Goal: Answer question/provide support: Share knowledge or assist other users

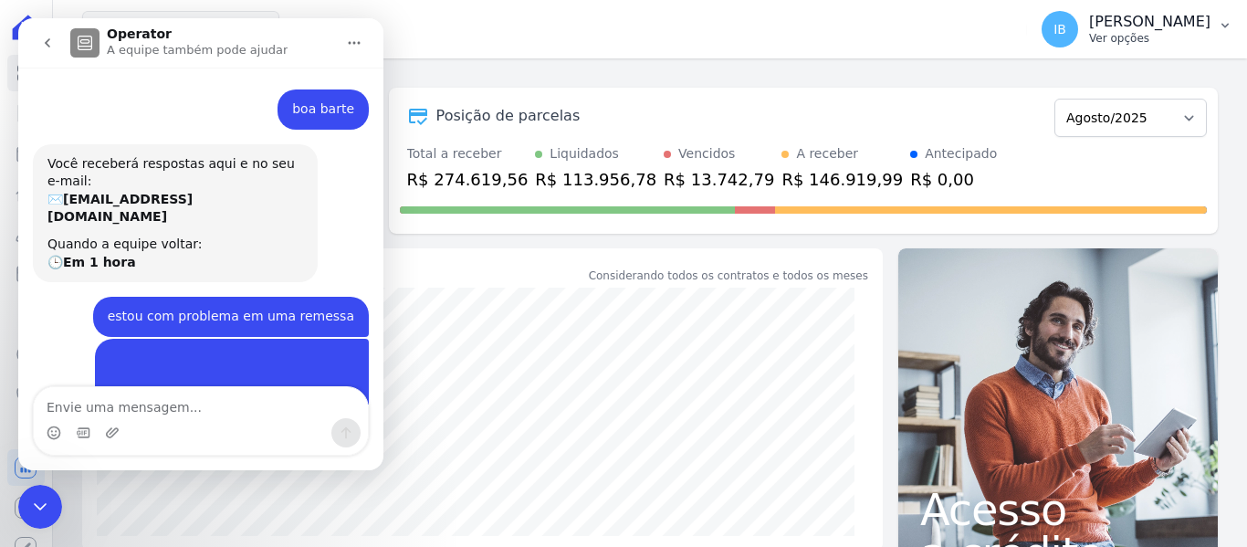
scroll to position [712, 0]
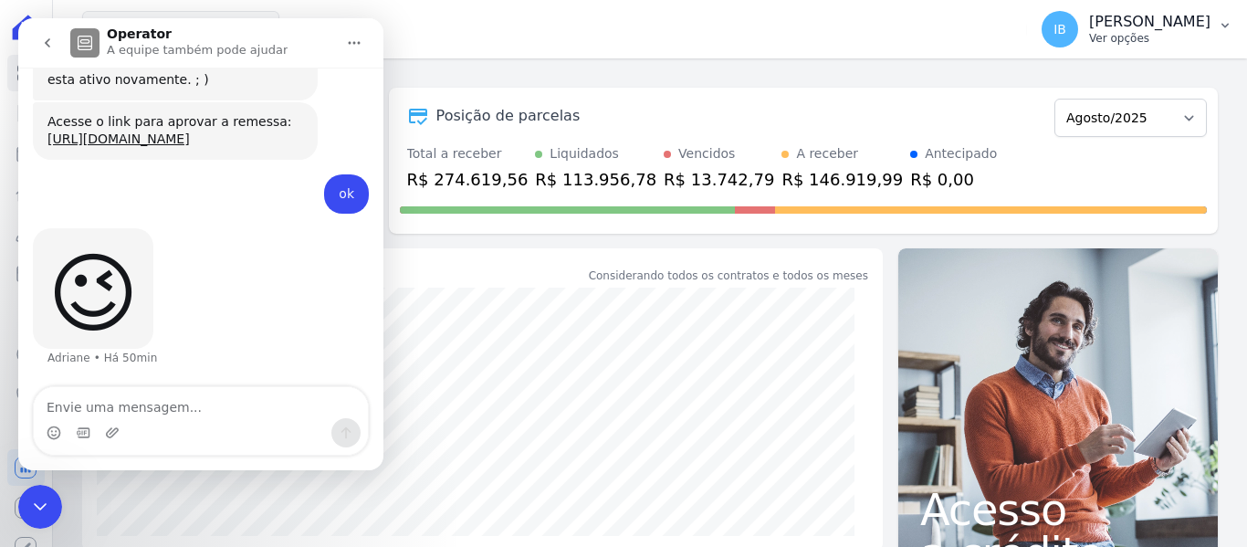
click at [1221, 21] on icon "button" at bounding box center [1224, 25] width 15 height 15
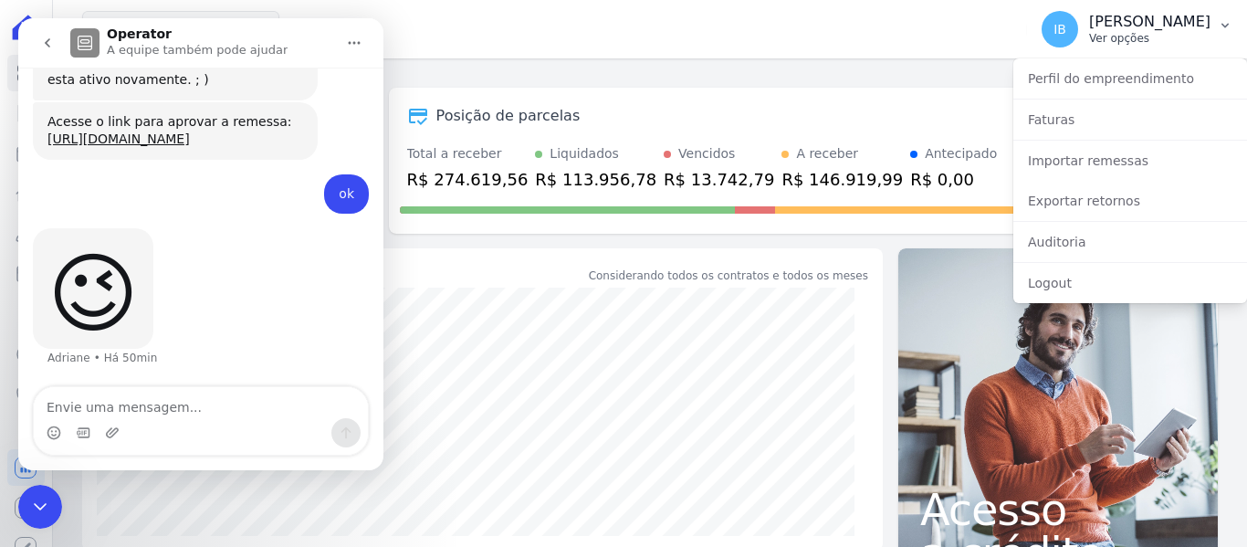
scroll to position [950, 0]
click at [1123, 165] on link "Importar remessas" at bounding box center [1130, 160] width 234 height 33
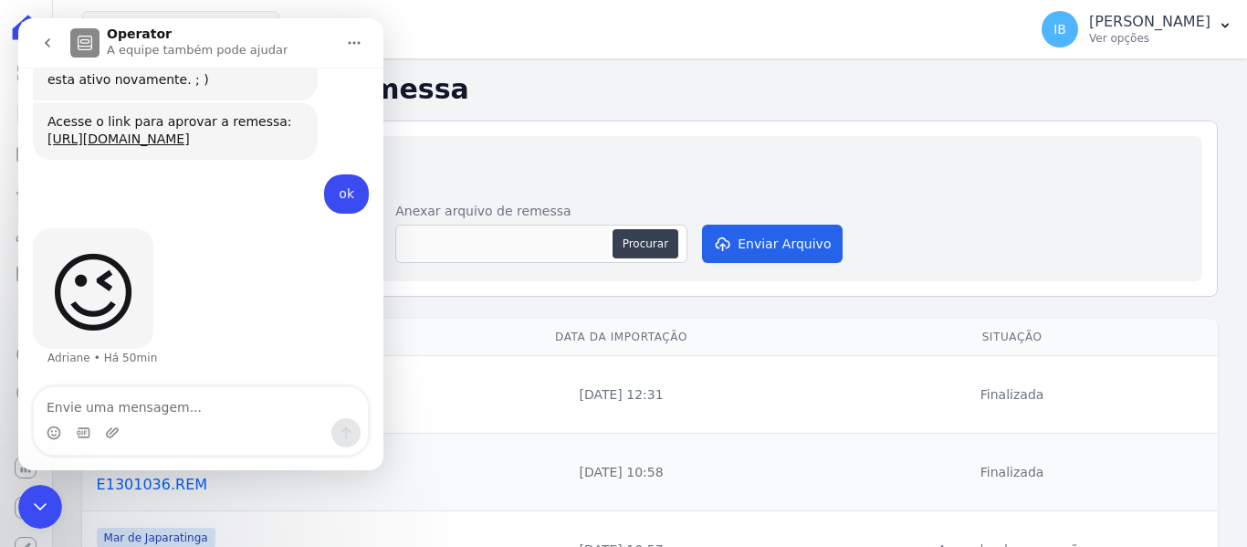
scroll to position [950, 0]
click at [30, 506] on icon "Encerramento do Messenger da Intercom" at bounding box center [40, 507] width 22 height 22
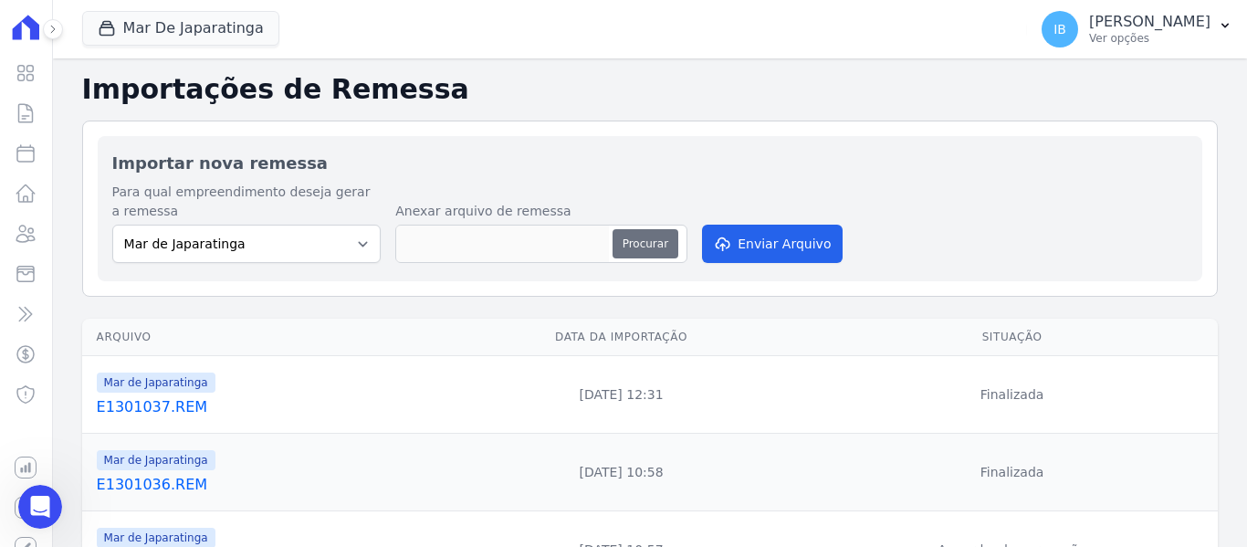
click at [629, 246] on button "Procurar" at bounding box center [645, 243] width 66 height 29
type input "E1301038.REM"
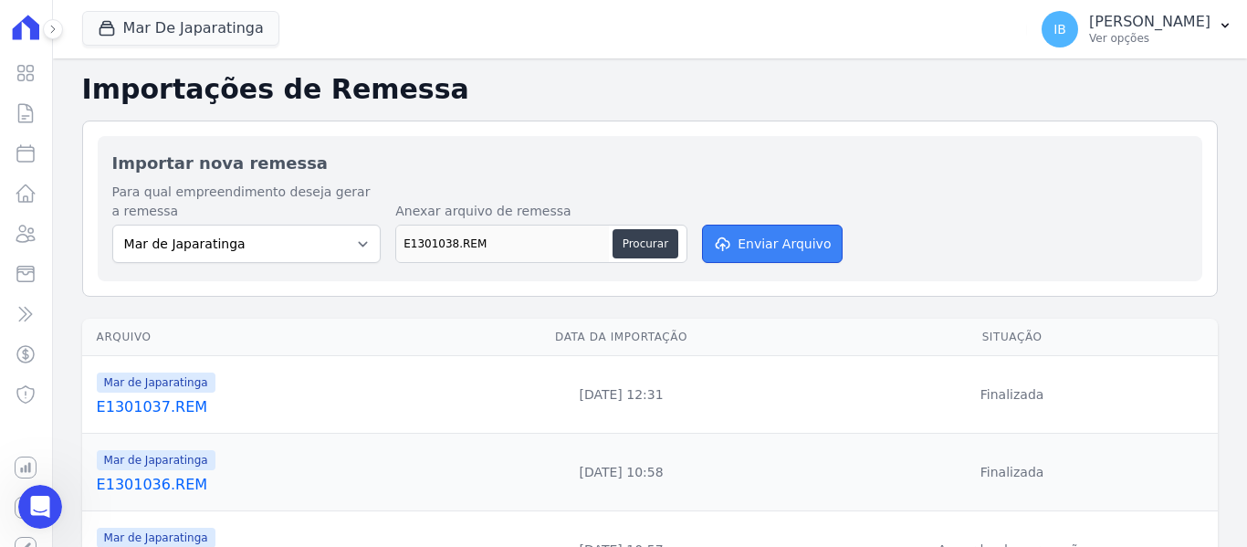
click at [779, 235] on button "Enviar Arquivo" at bounding box center [772, 243] width 141 height 38
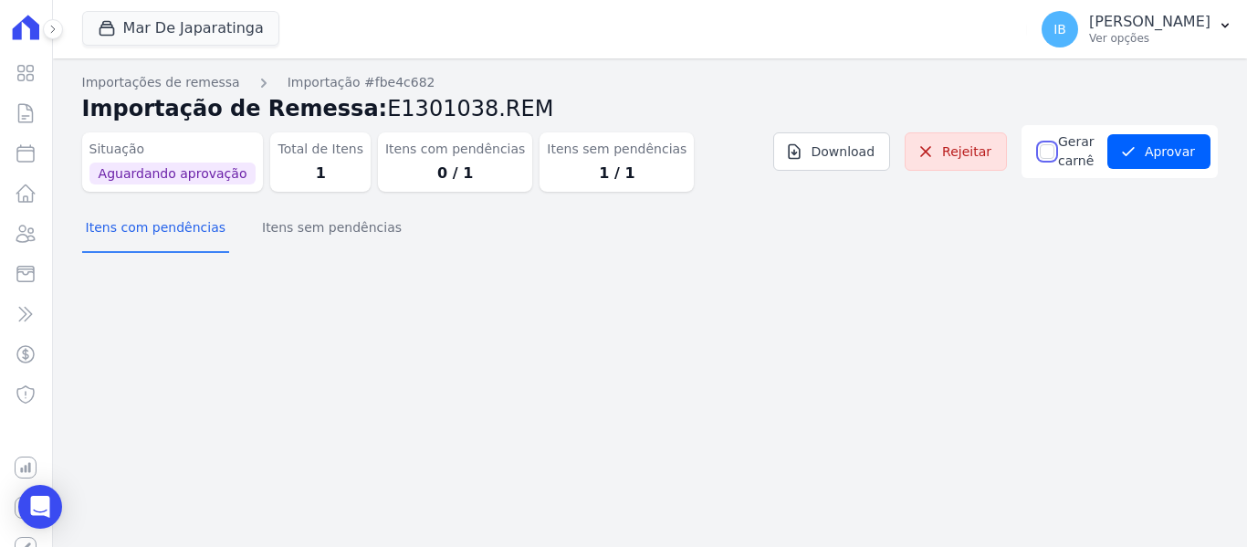
click at [1039, 154] on input "Gerar carnê" at bounding box center [1046, 151] width 15 height 15
checkbox input "true"
click at [1157, 151] on button "Aprovar" at bounding box center [1158, 151] width 103 height 35
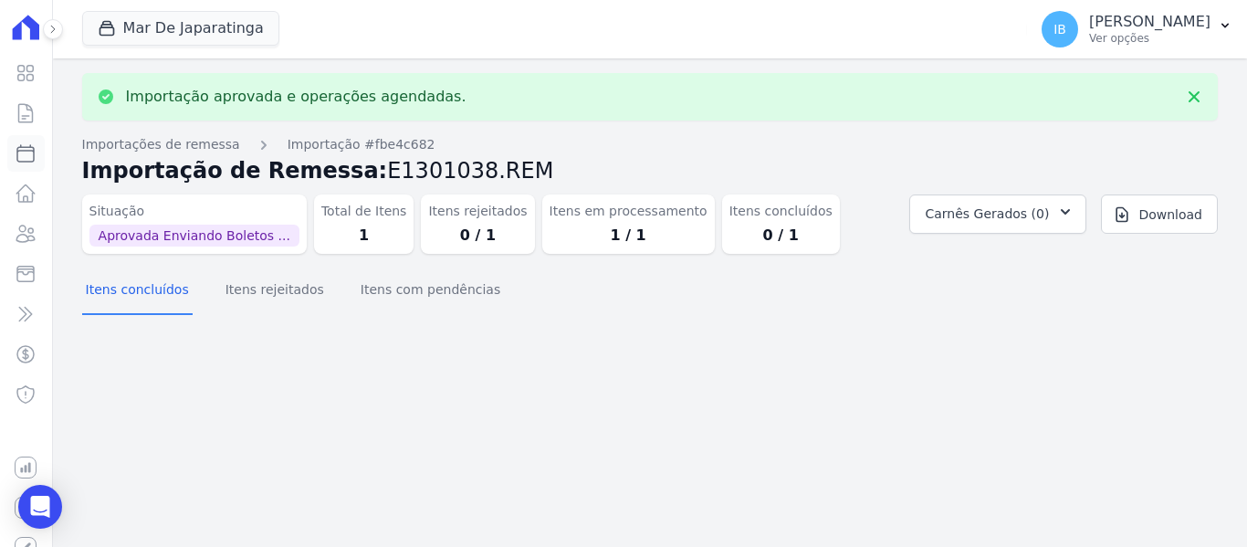
click at [16, 159] on icon at bounding box center [26, 153] width 22 height 22
select select
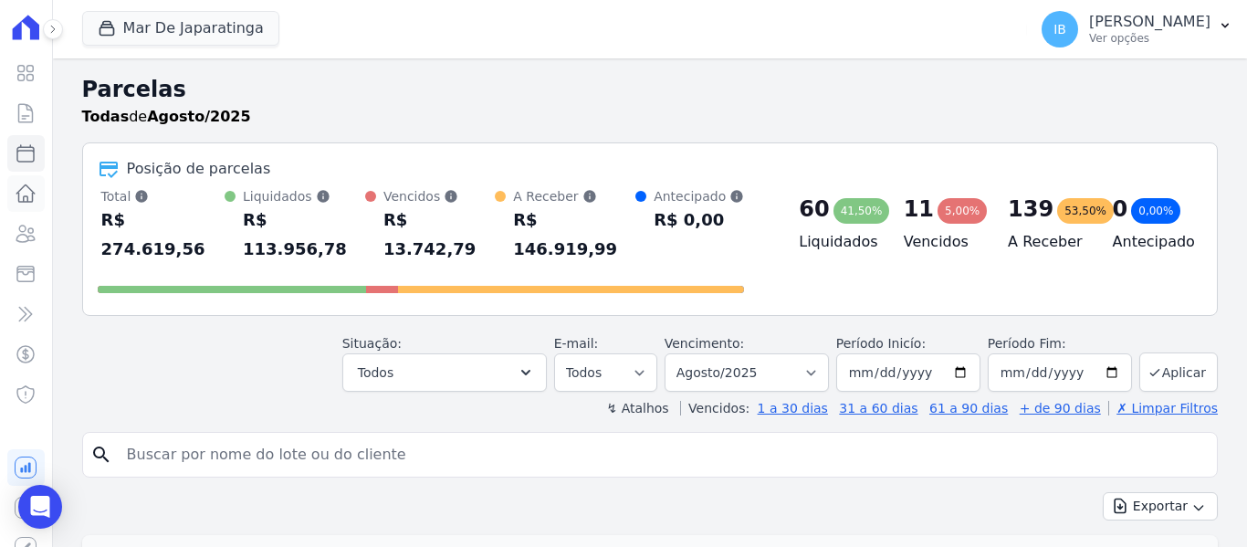
click at [15, 199] on icon at bounding box center [26, 194] width 22 height 22
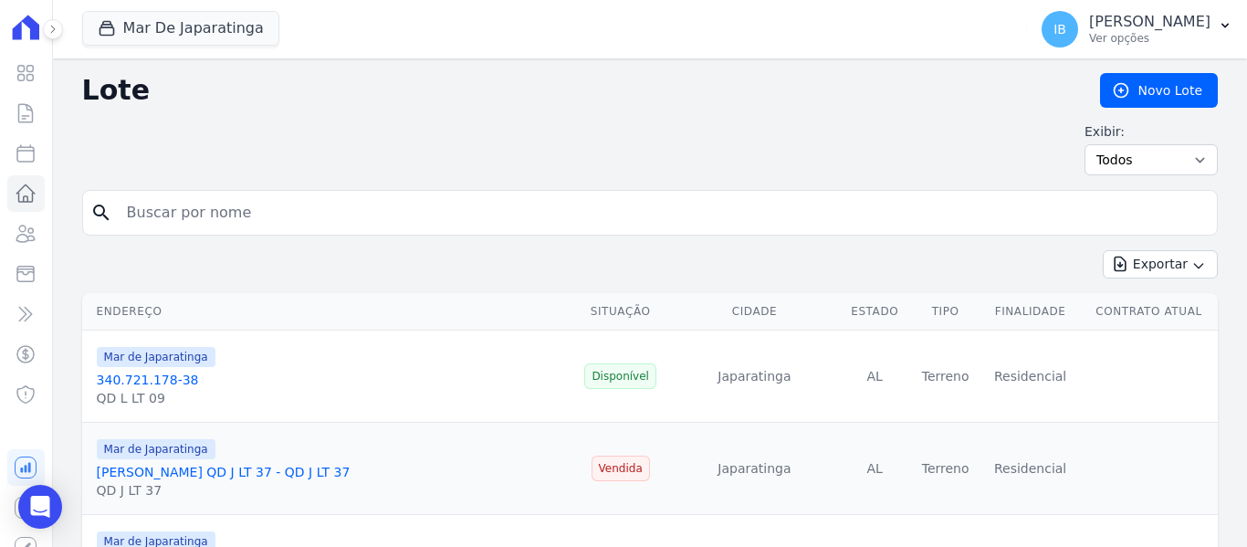
click at [175, 219] on input "search" at bounding box center [662, 212] width 1093 height 37
paste input "[PERSON_NAME] [PERSON_NAME]"
type input "[PERSON_NAME] [PERSON_NAME]"
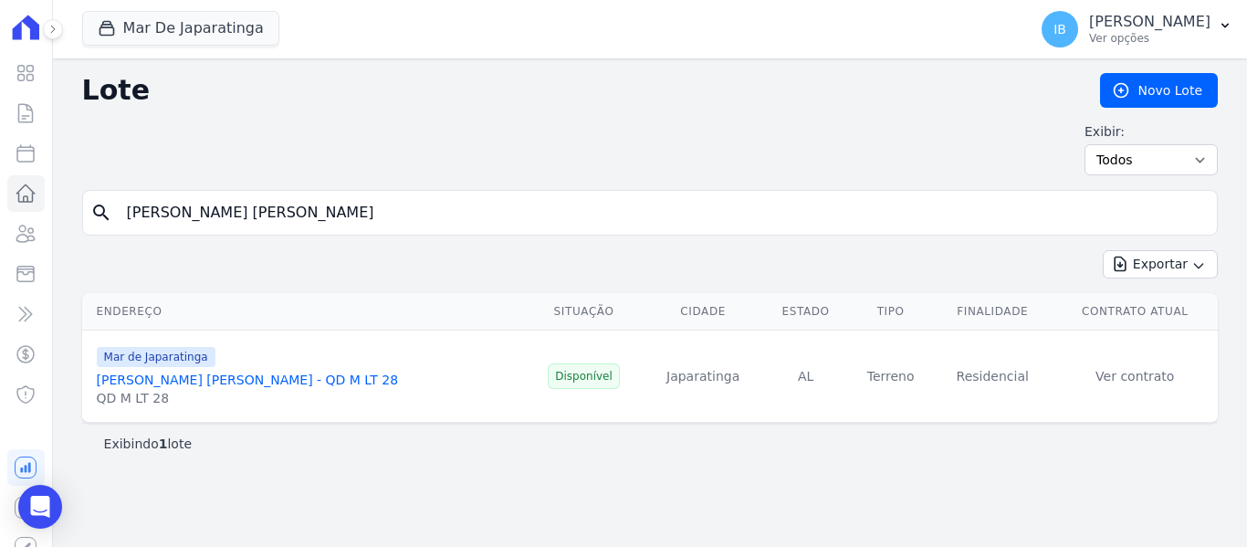
click at [262, 384] on link "[PERSON_NAME] [PERSON_NAME] - QD M LT 28" at bounding box center [247, 379] width 301 height 15
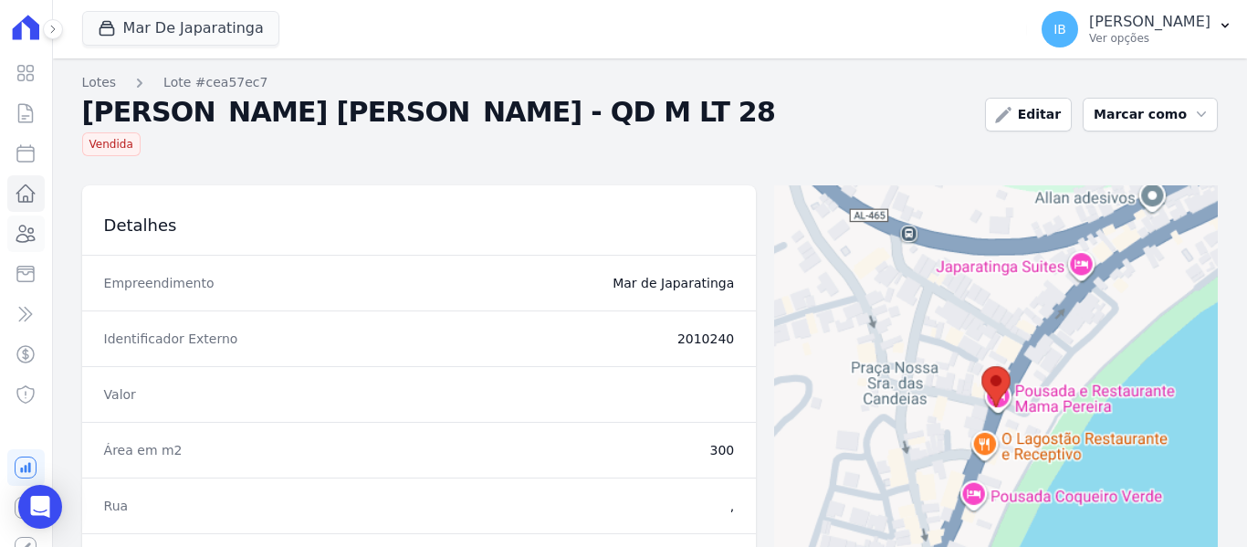
click at [9, 236] on link "Clientes" at bounding box center [25, 233] width 37 height 37
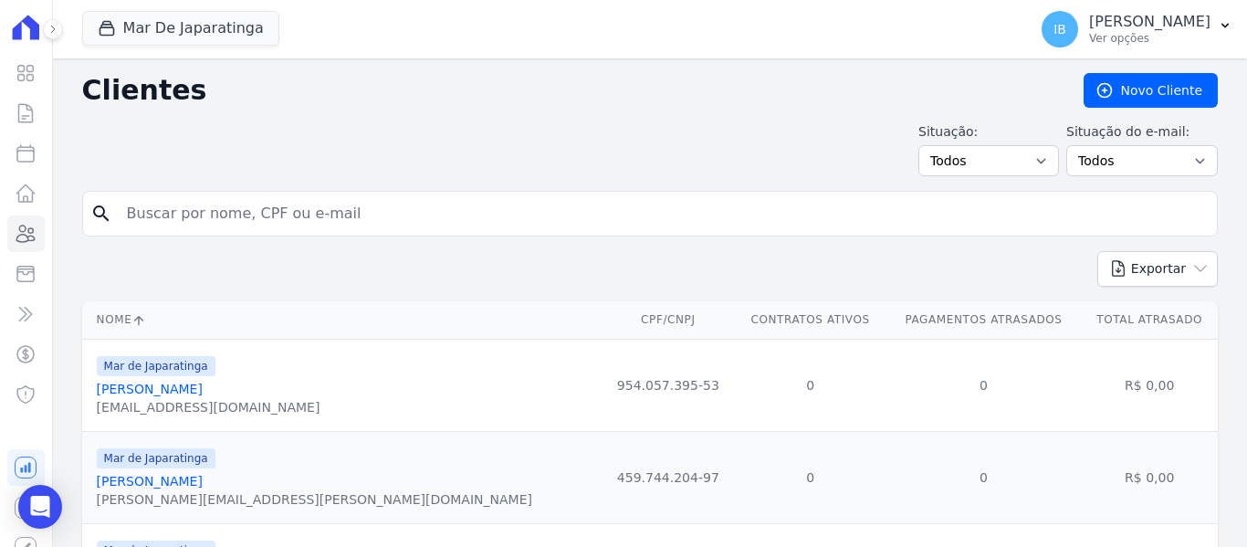
click at [19, 158] on icon at bounding box center [26, 153] width 22 height 22
select select
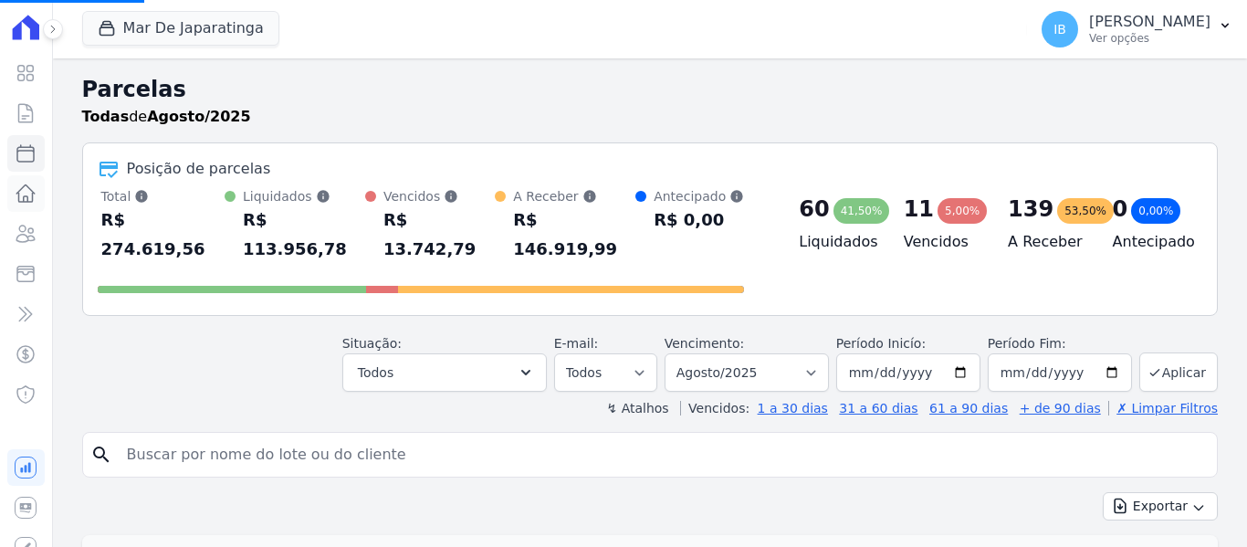
click at [16, 203] on icon at bounding box center [26, 194] width 22 height 22
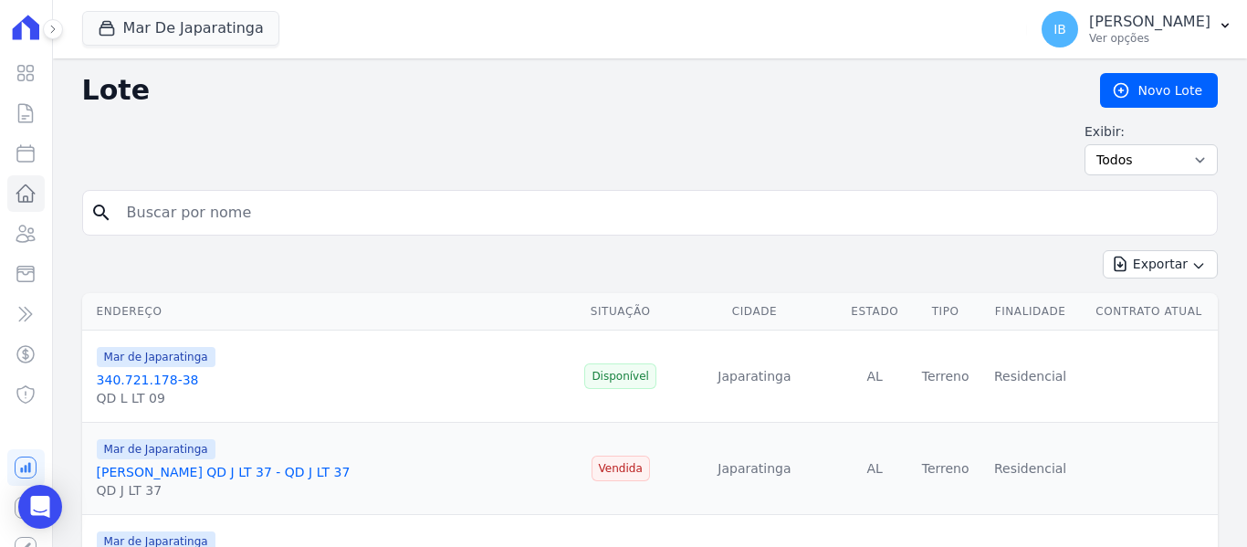
select select
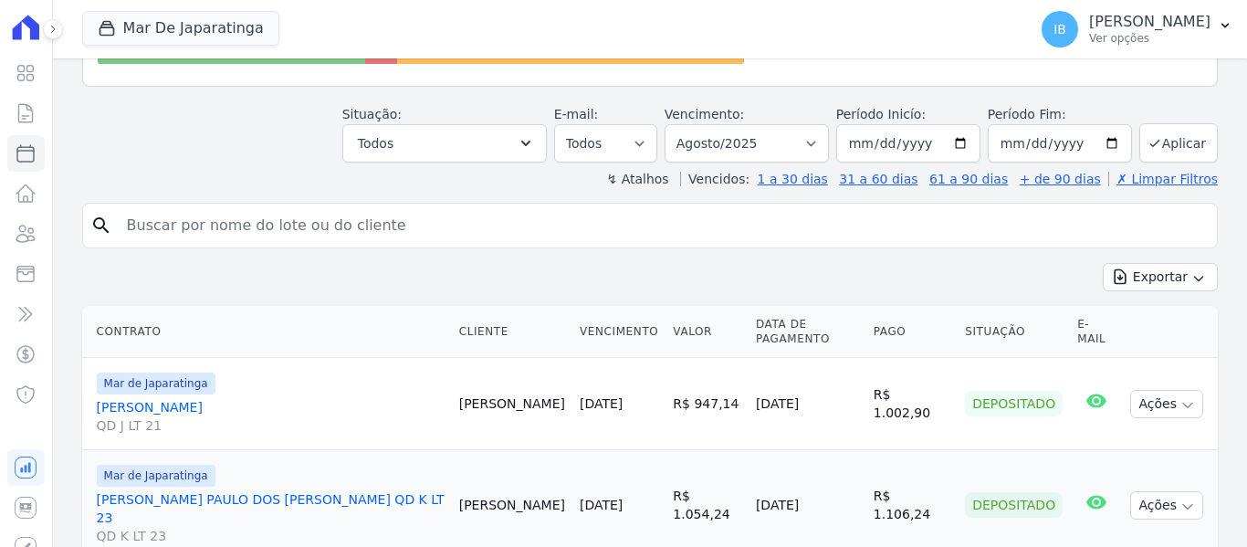
scroll to position [274, 0]
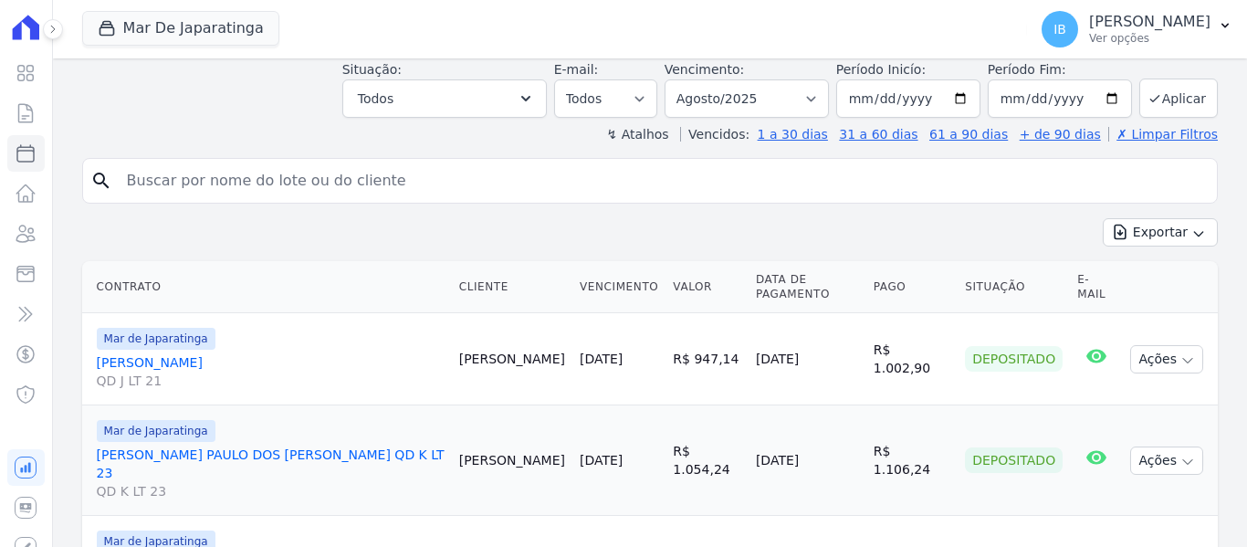
click at [166, 162] on input "search" at bounding box center [662, 180] width 1093 height 37
paste input "[PERSON_NAME] [PERSON_NAME]"
type input "[PERSON_NAME] [PERSON_NAME]"
select select
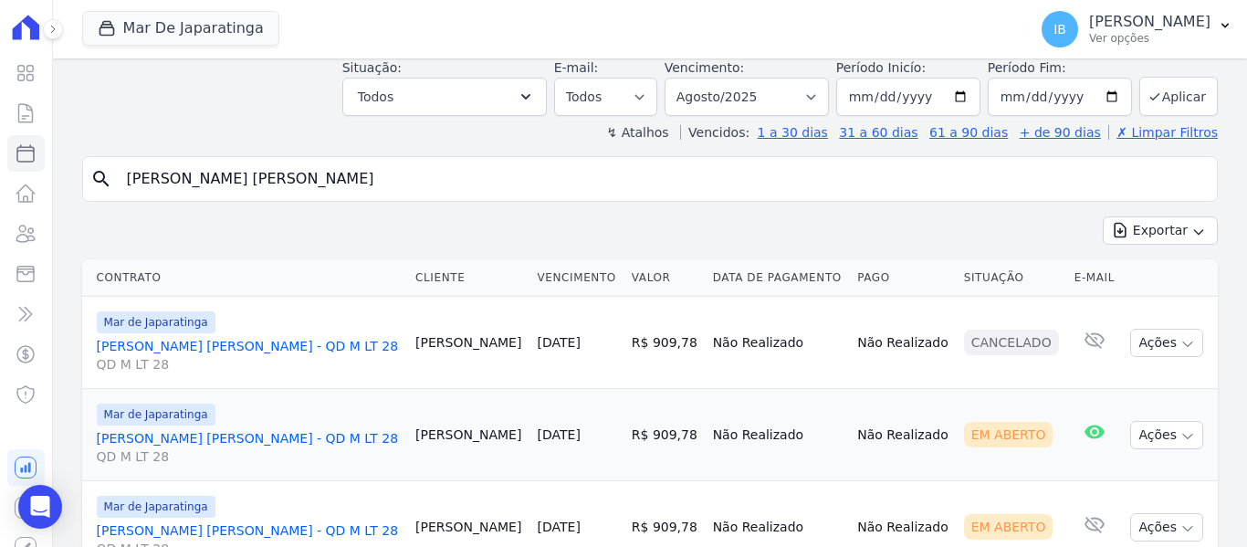
scroll to position [173, 0]
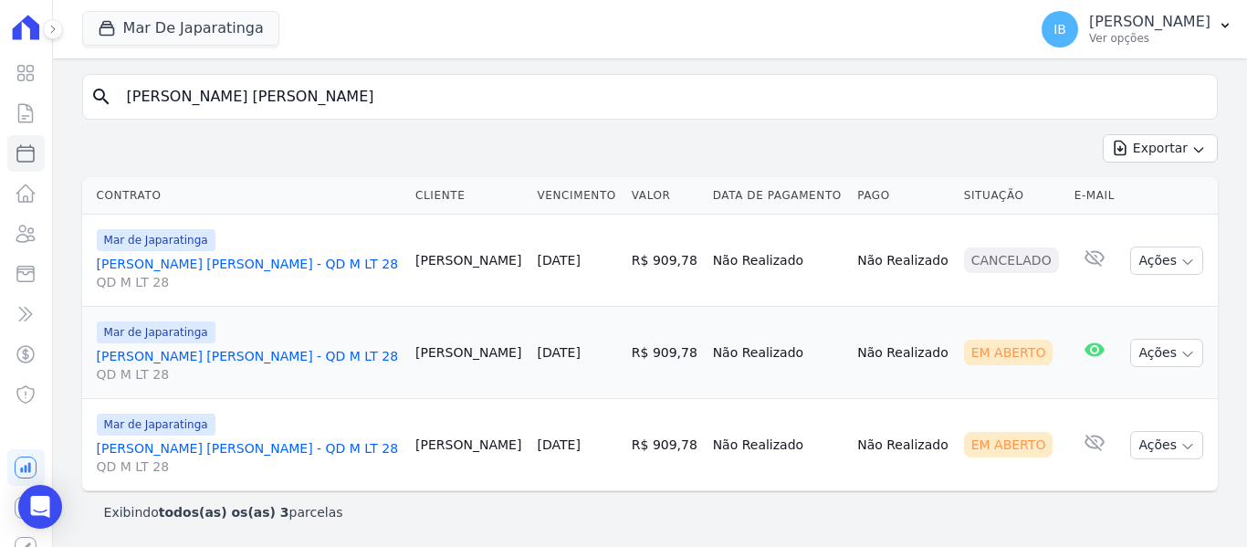
click at [186, 364] on link "[PERSON_NAME] [PERSON_NAME] - QD M LT 28 QD M LT 28" at bounding box center [249, 365] width 305 height 37
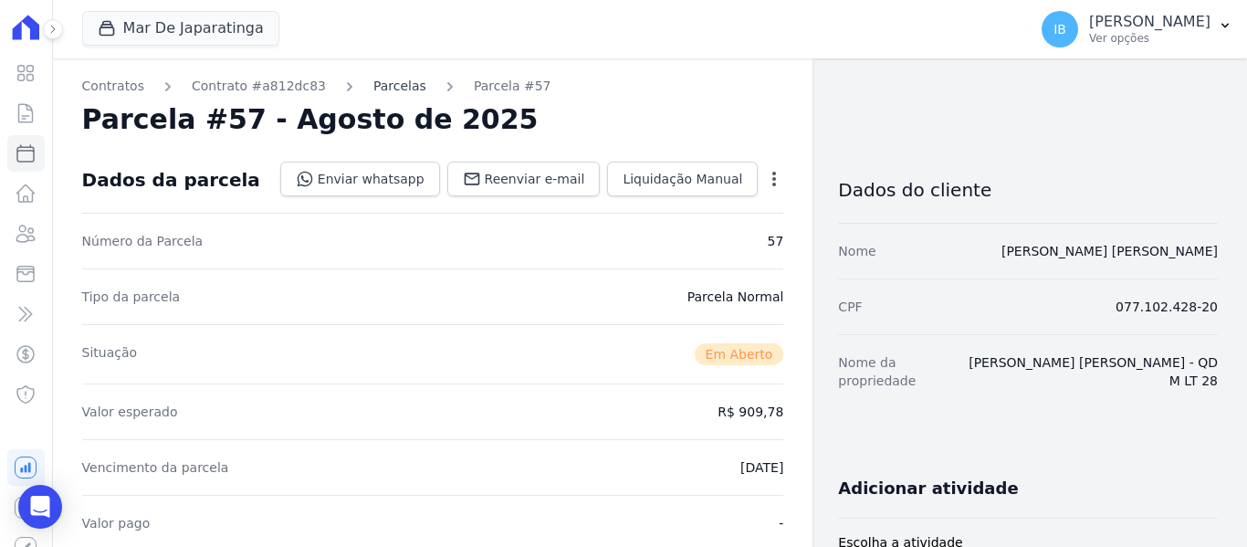
click at [375, 90] on link "Parcelas" at bounding box center [399, 86] width 53 height 19
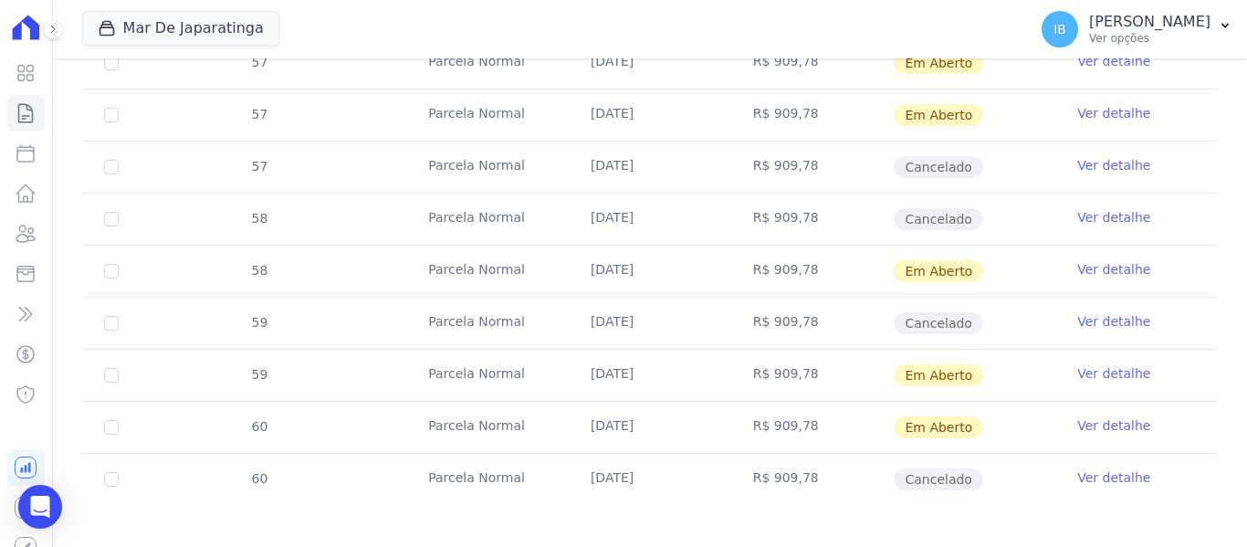
scroll to position [1095, 0]
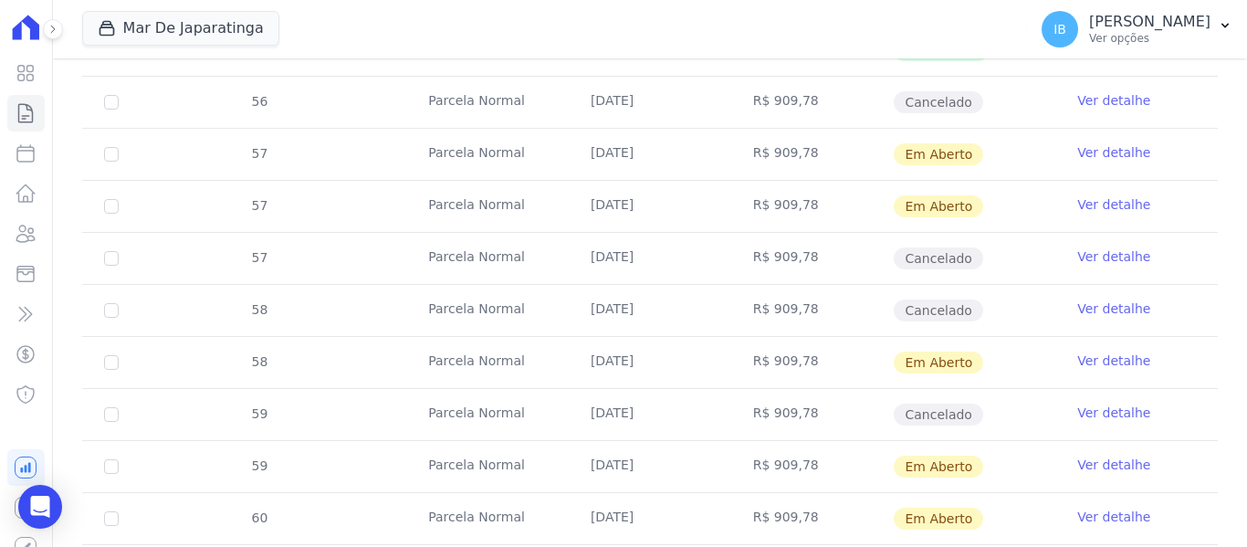
click at [1101, 144] on link "Ver detalhe" at bounding box center [1113, 152] width 73 height 18
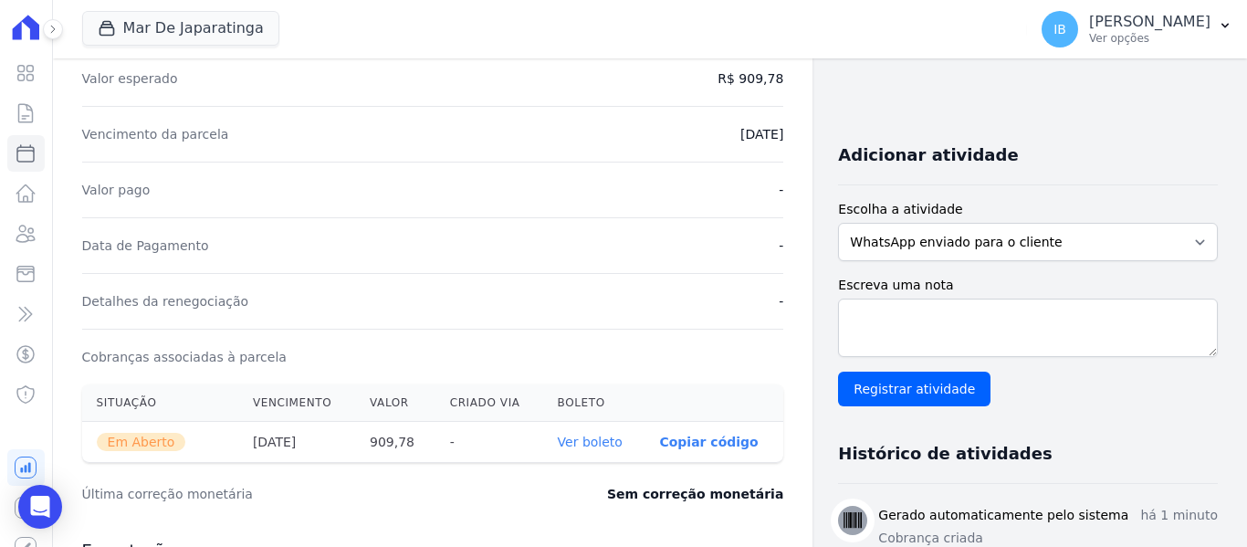
scroll to position [365, 0]
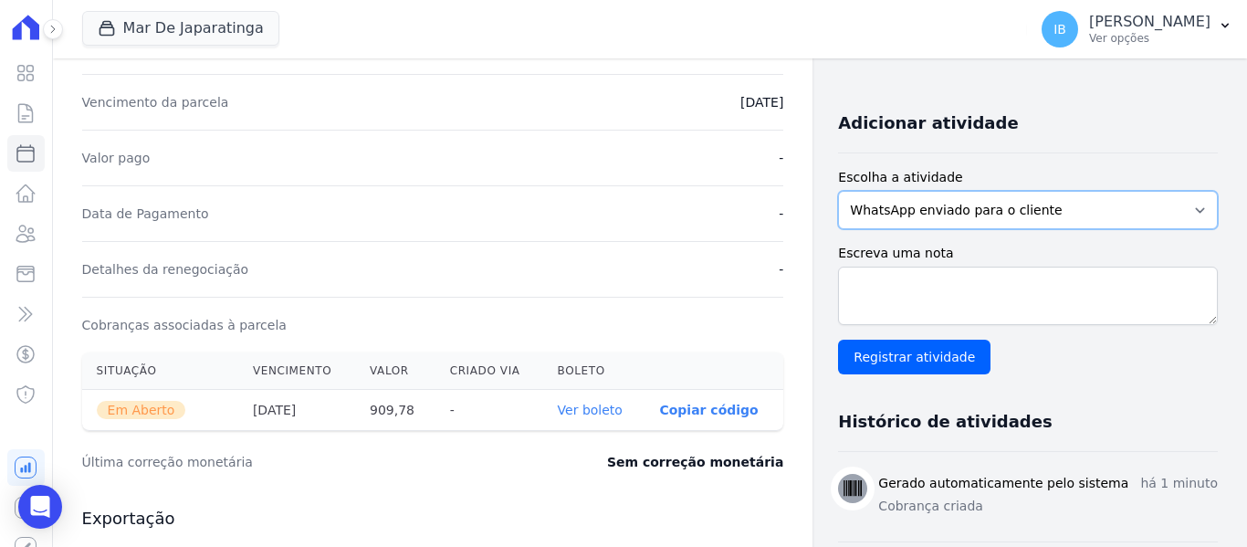
click at [1178, 191] on select "WhatsApp enviado para o cliente Adicionar um comentário Ligação feita para o cl…" at bounding box center [1028, 210] width 380 height 38
click at [838, 191] on select "WhatsApp enviado para o cliente Adicionar um comentário Ligação feita para o cl…" at bounding box center [1028, 210] width 380 height 38
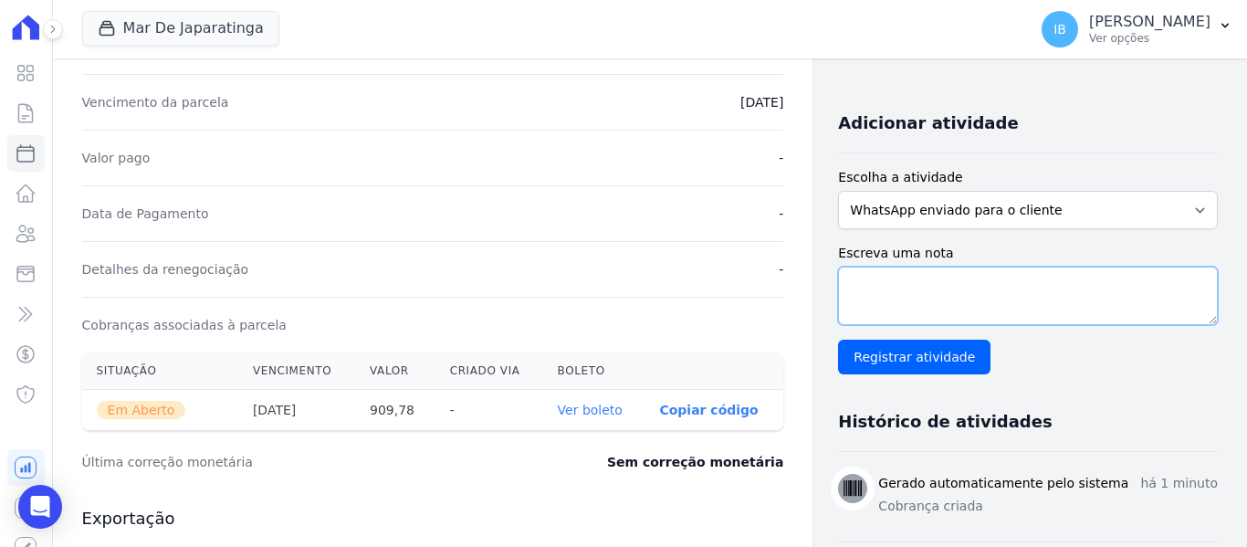
click at [877, 267] on textarea "Escreva uma nota" at bounding box center [1028, 295] width 380 height 58
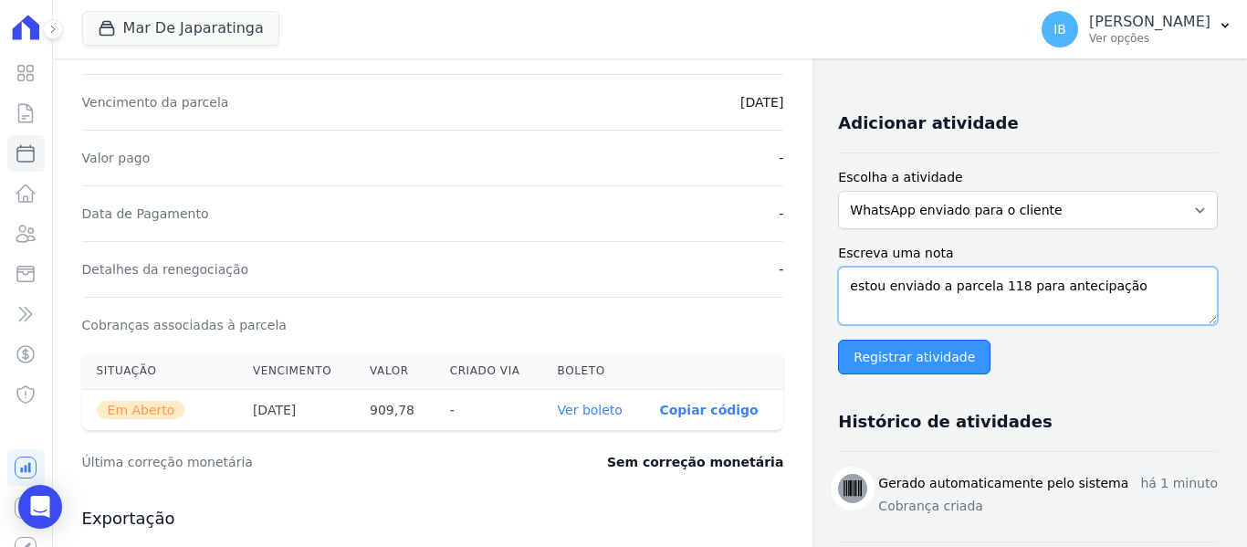
type textarea "estou enviado a parcela 118 para antecipação"
click at [924, 345] on input "Registrar atividade" at bounding box center [914, 356] width 152 height 35
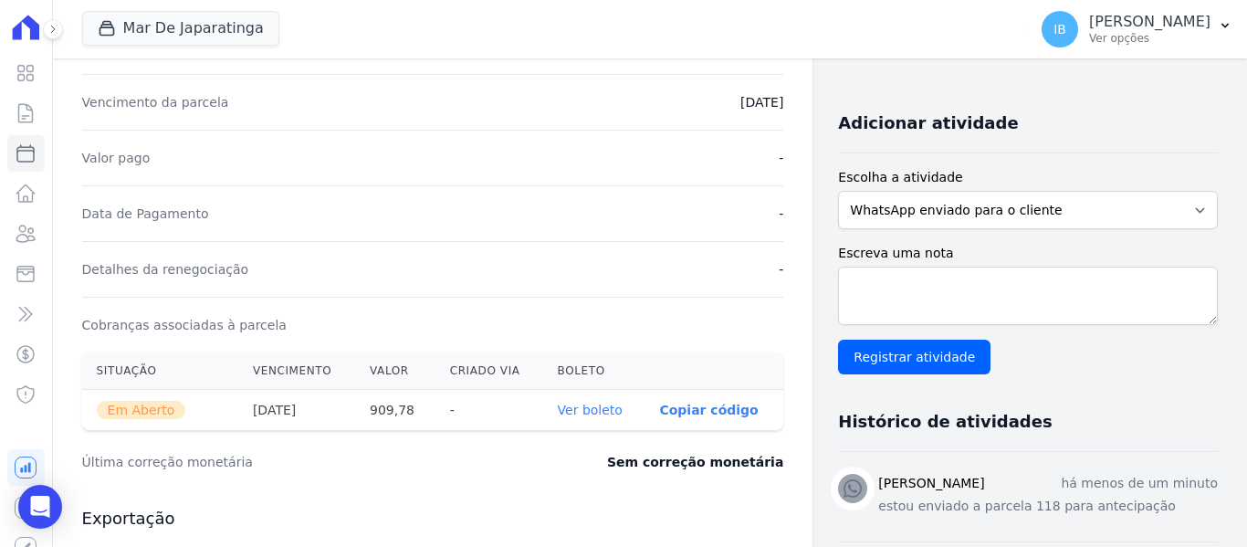
click at [597, 409] on link "Ver boleto" at bounding box center [590, 409] width 65 height 15
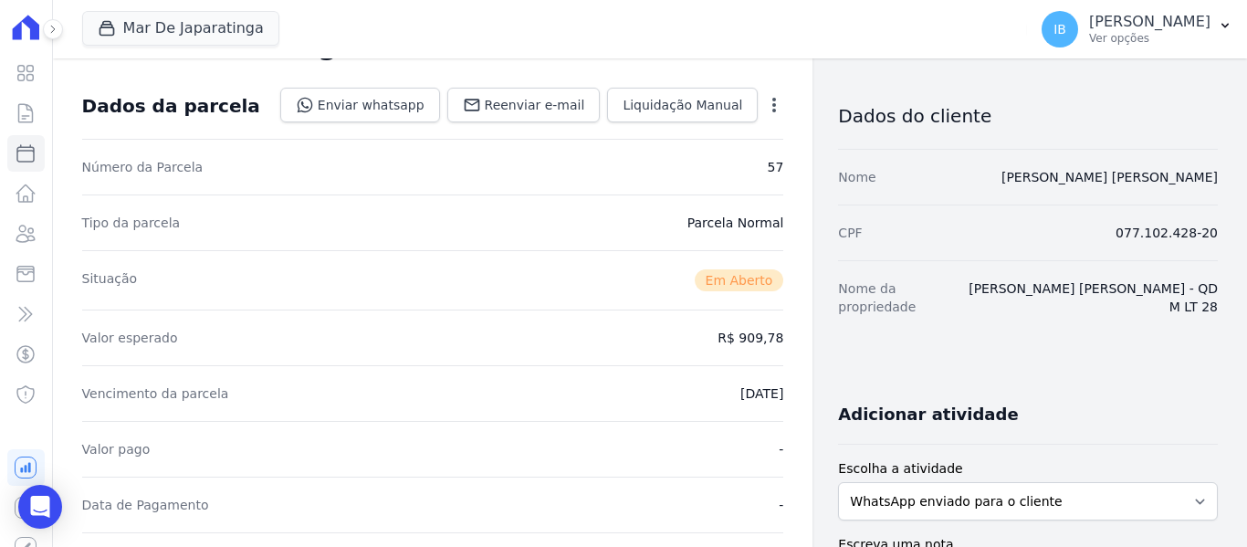
scroll to position [0, 0]
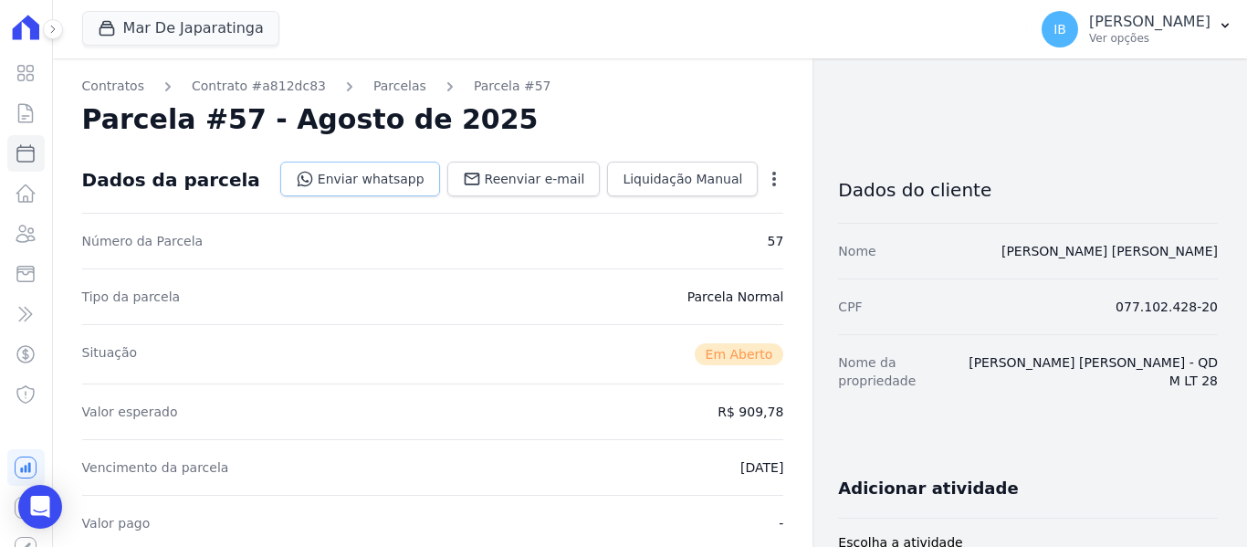
click at [396, 186] on link "Enviar whatsapp" at bounding box center [360, 179] width 160 height 35
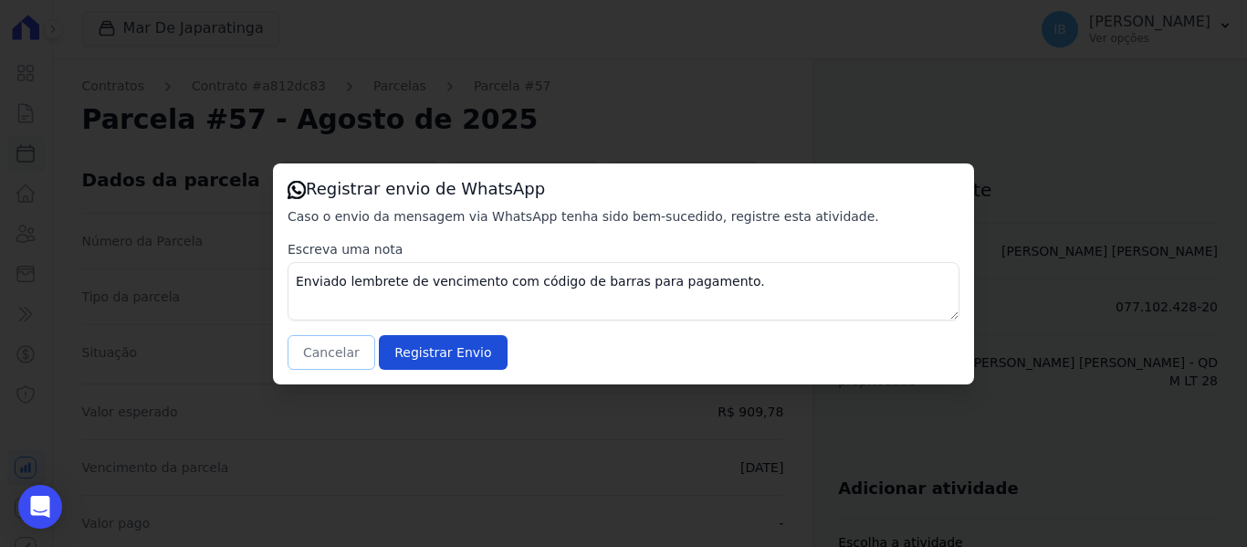
click at [336, 357] on button "Cancelar" at bounding box center [331, 352] width 88 height 35
